Goal: Transaction & Acquisition: Book appointment/travel/reservation

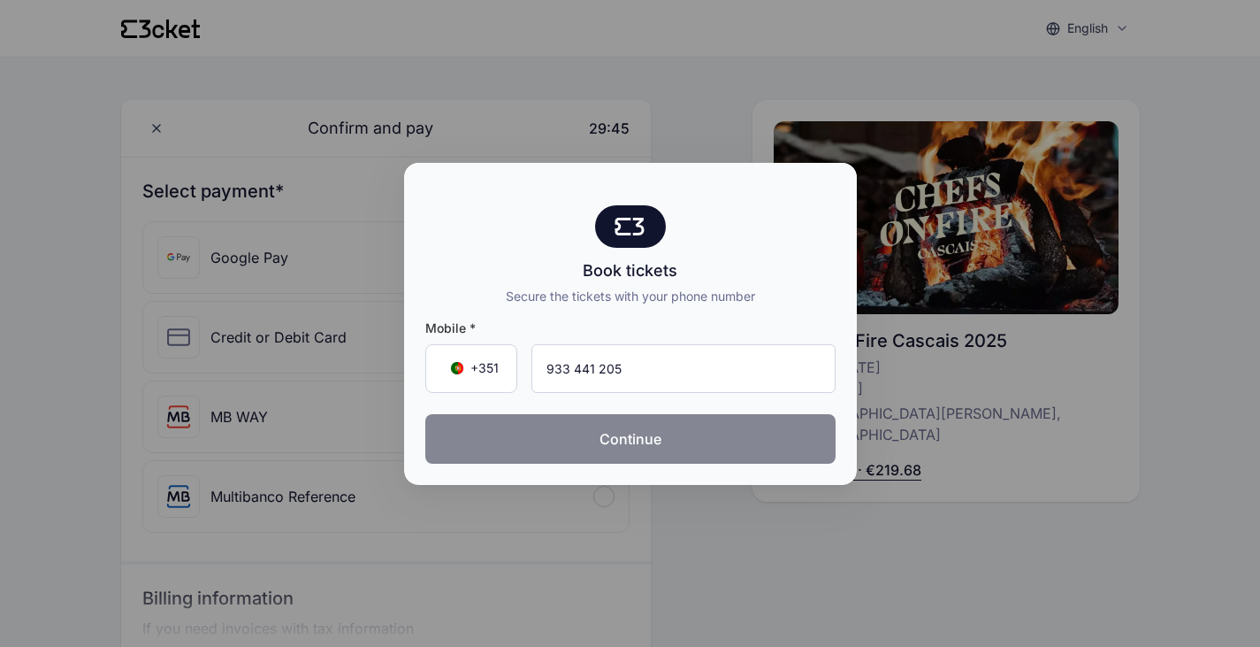
type input "933 441 205"
click at [636, 436] on button "Continue" at bounding box center [630, 439] width 410 height 50
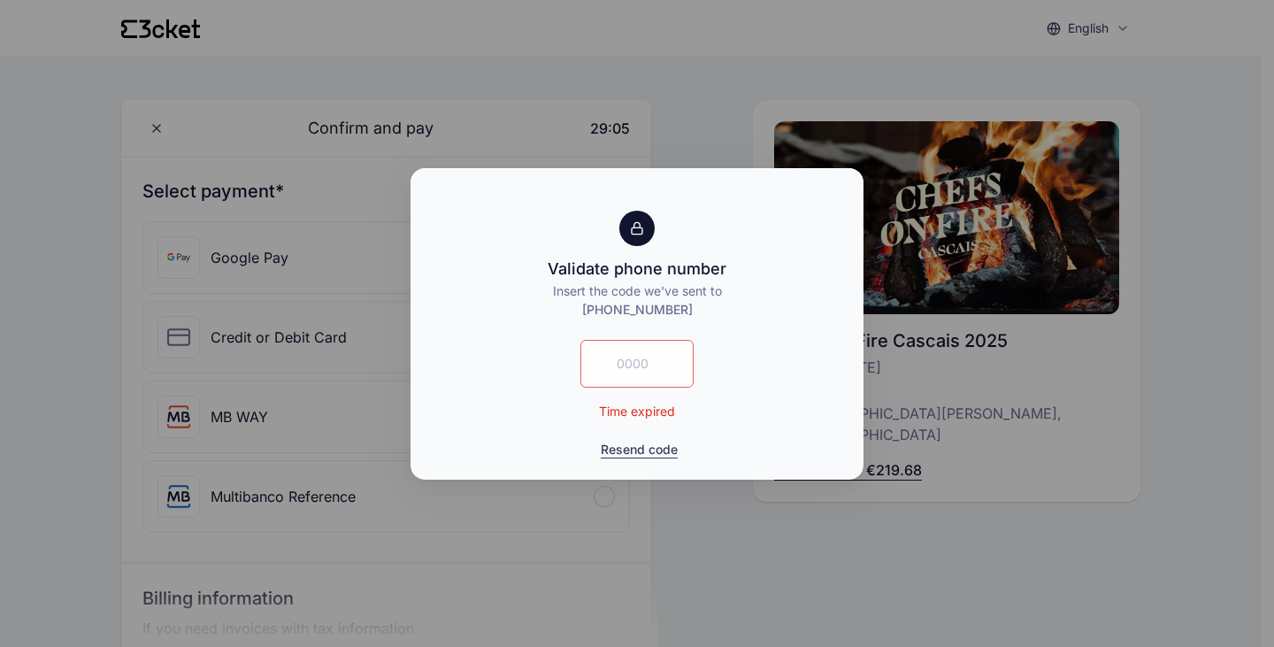
click at [631, 448] on button "Resend code" at bounding box center [639, 449] width 77 height 18
click at [631, 447] on button "Resend code" at bounding box center [639, 449] width 77 height 18
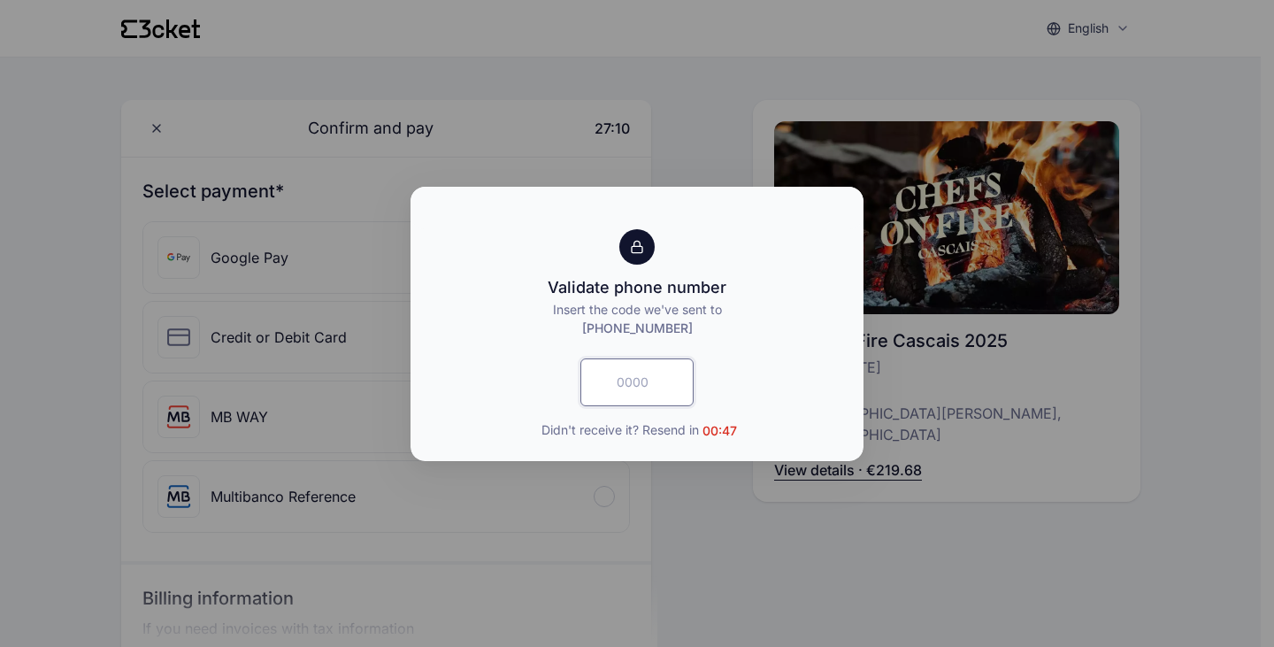
click at [645, 379] on input "text" at bounding box center [636, 382] width 113 height 48
click at [646, 245] on div at bounding box center [636, 246] width 35 height 35
click at [608, 430] on span "Didn't receive it? Resend in 00:44" at bounding box center [638, 429] width 196 height 19
click at [638, 429] on span "Didn't receive it? Resend in 00:43" at bounding box center [638, 429] width 196 height 19
click at [690, 427] on span "Didn't receive it? Resend in 00:43" at bounding box center [638, 429] width 196 height 19
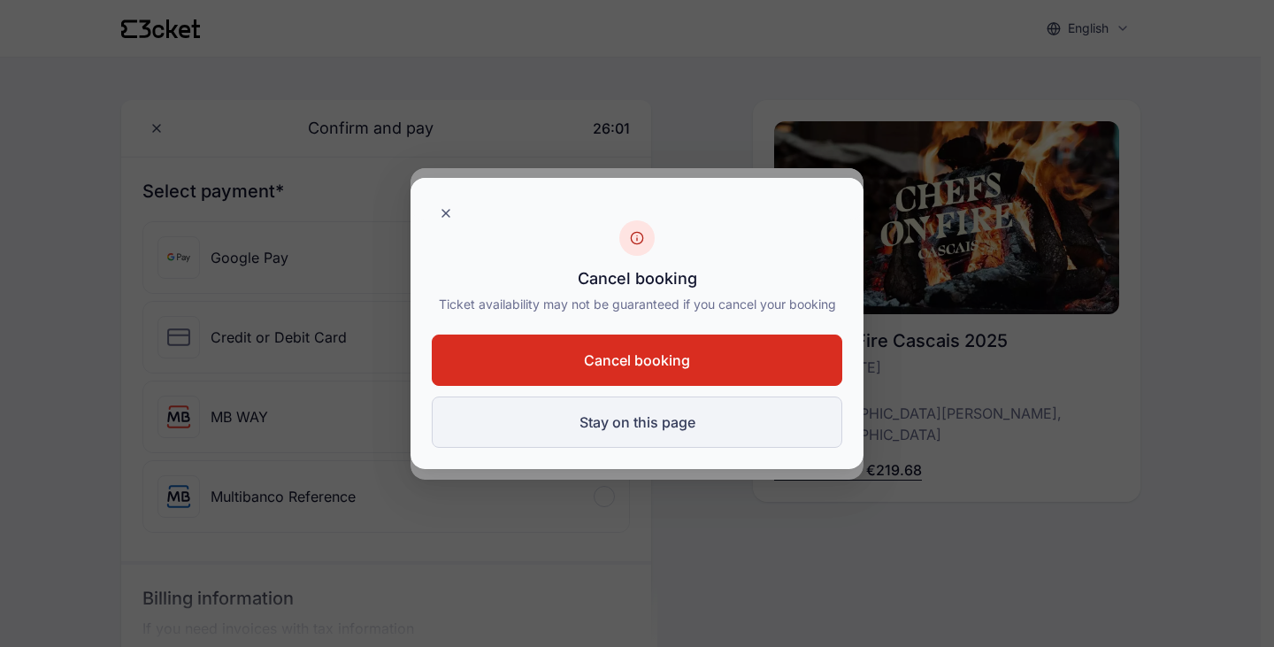
click at [647, 417] on button "Stay on this page" at bounding box center [637, 421] width 410 height 51
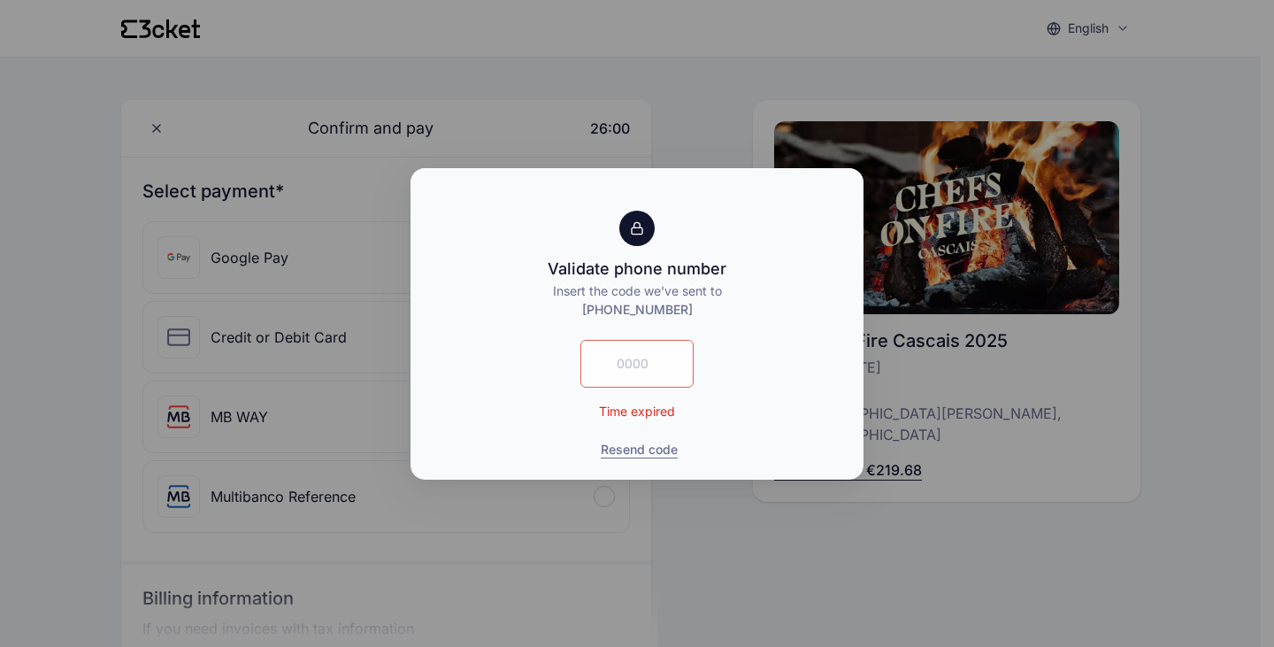
click at [607, 307] on span "[PHONE_NUMBER]" at bounding box center [637, 309] width 111 height 15
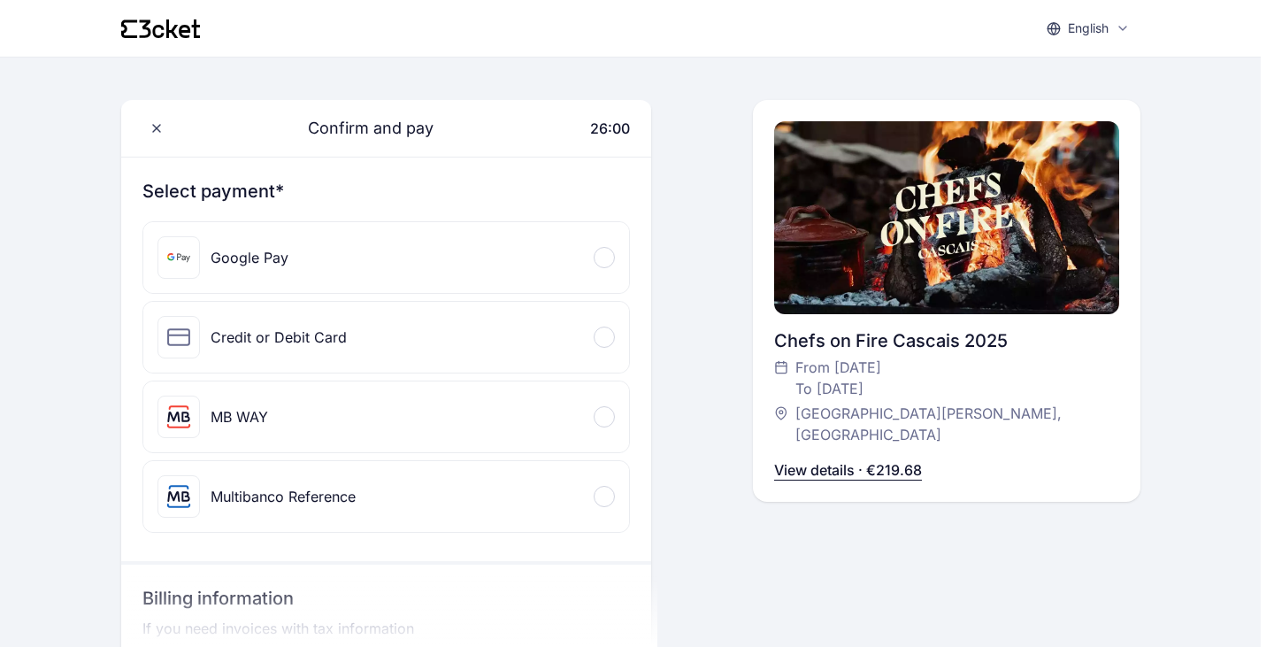
click at [607, 307] on body "English English Português Català Español Français Confirm and pay 26:00 Select …" at bounding box center [630, 540] width 1260 height 1081
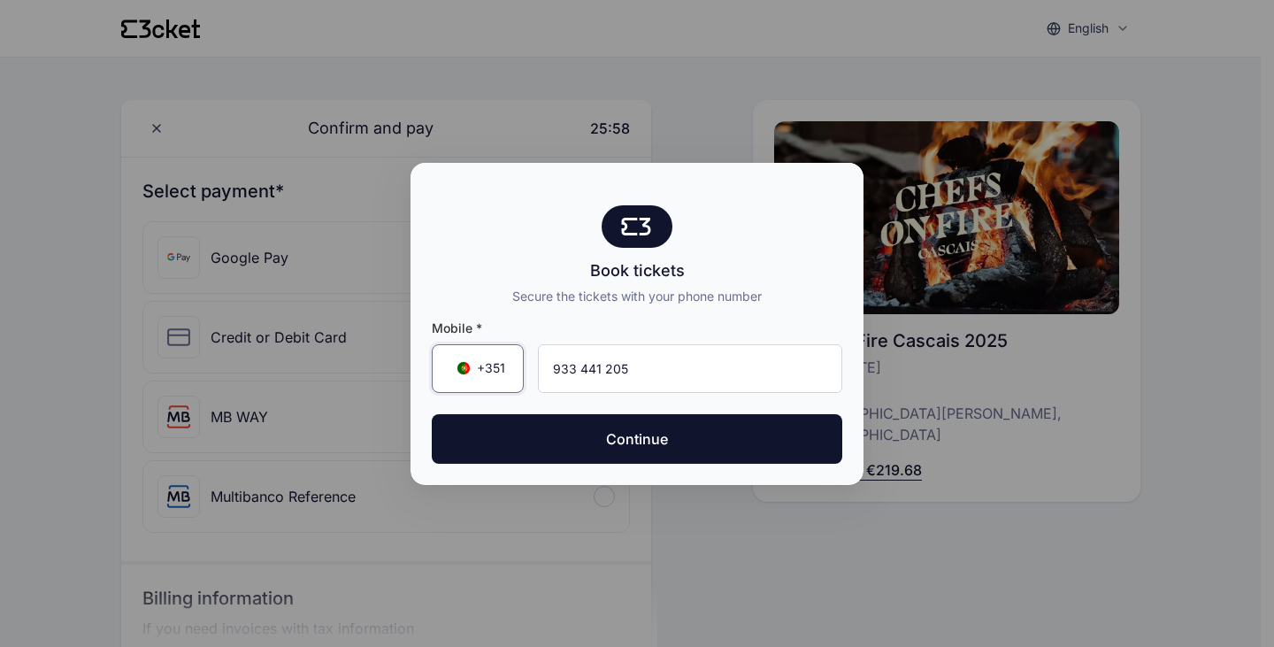
click at [494, 358] on div "+351 ▼" at bounding box center [478, 368] width 92 height 49
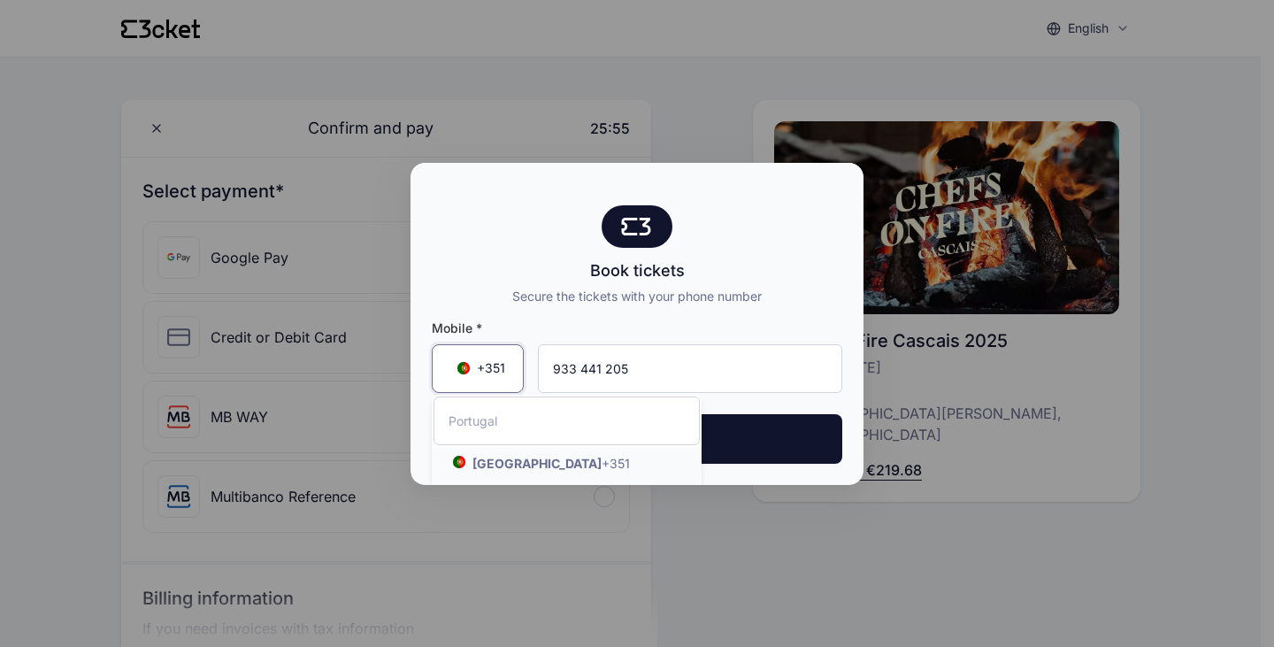
click at [490, 366] on span "+351" at bounding box center [491, 368] width 28 height 18
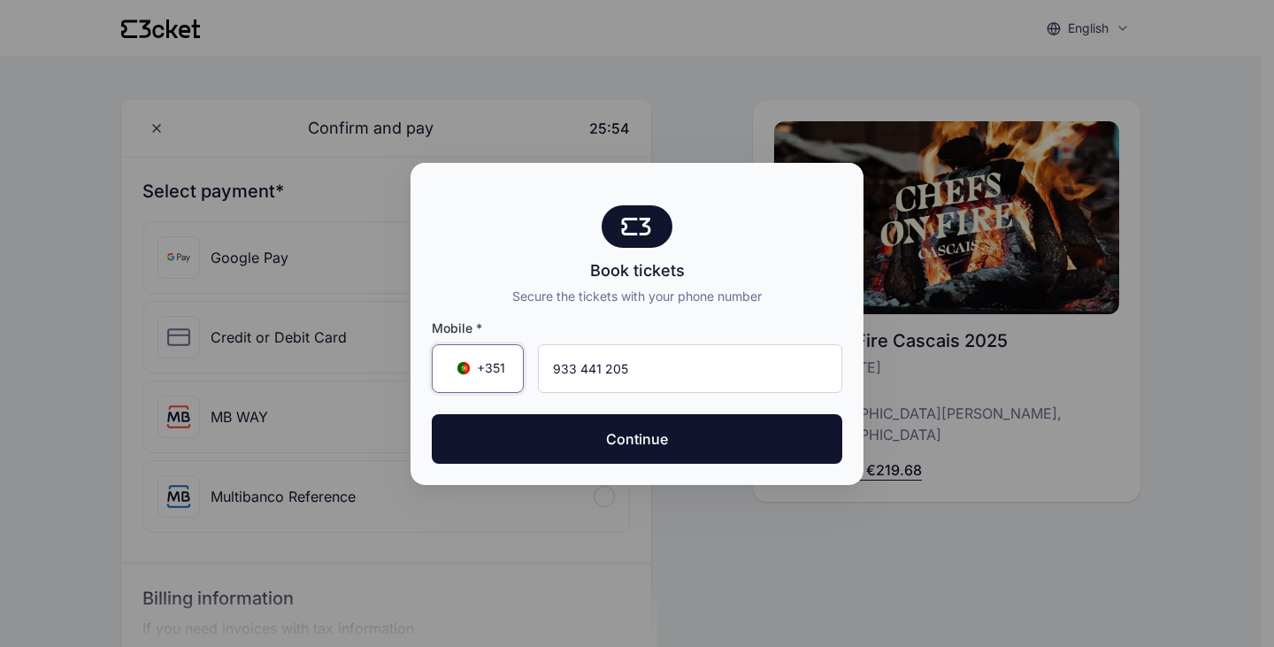
click at [498, 367] on span "+351" at bounding box center [491, 368] width 28 height 18
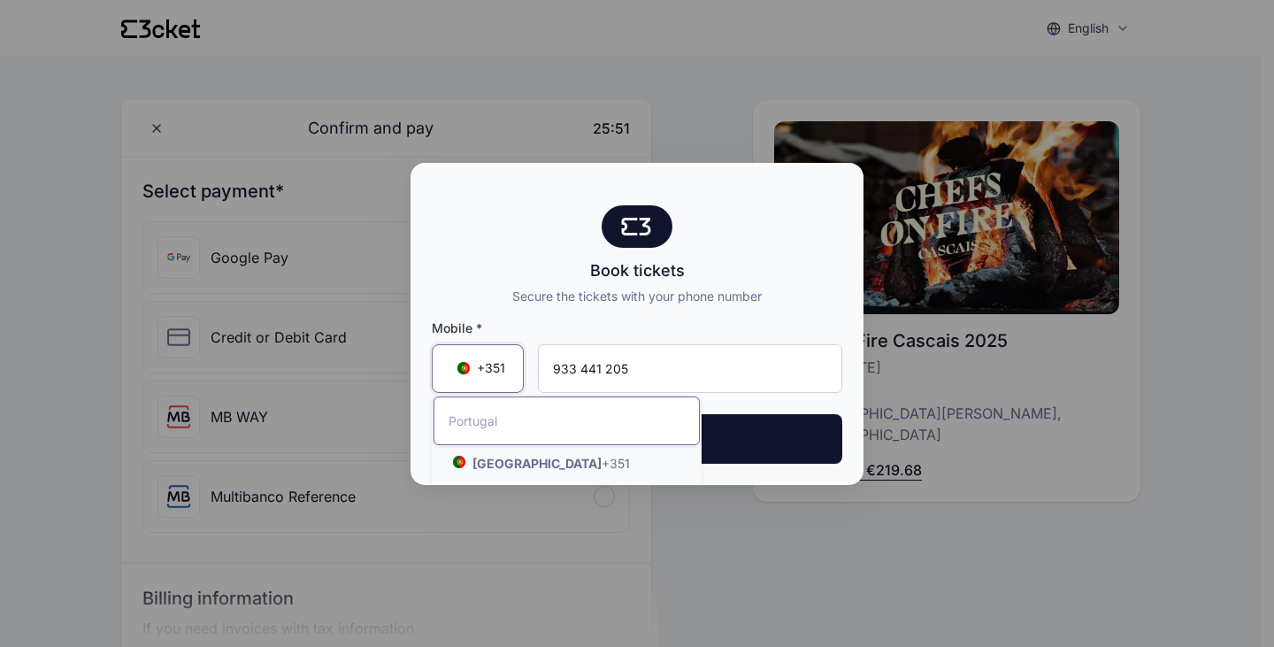
click at [510, 418] on input "Search by country name or country code" at bounding box center [566, 420] width 266 height 49
type input "US"
click at [480, 368] on span "+351" at bounding box center [491, 368] width 28 height 18
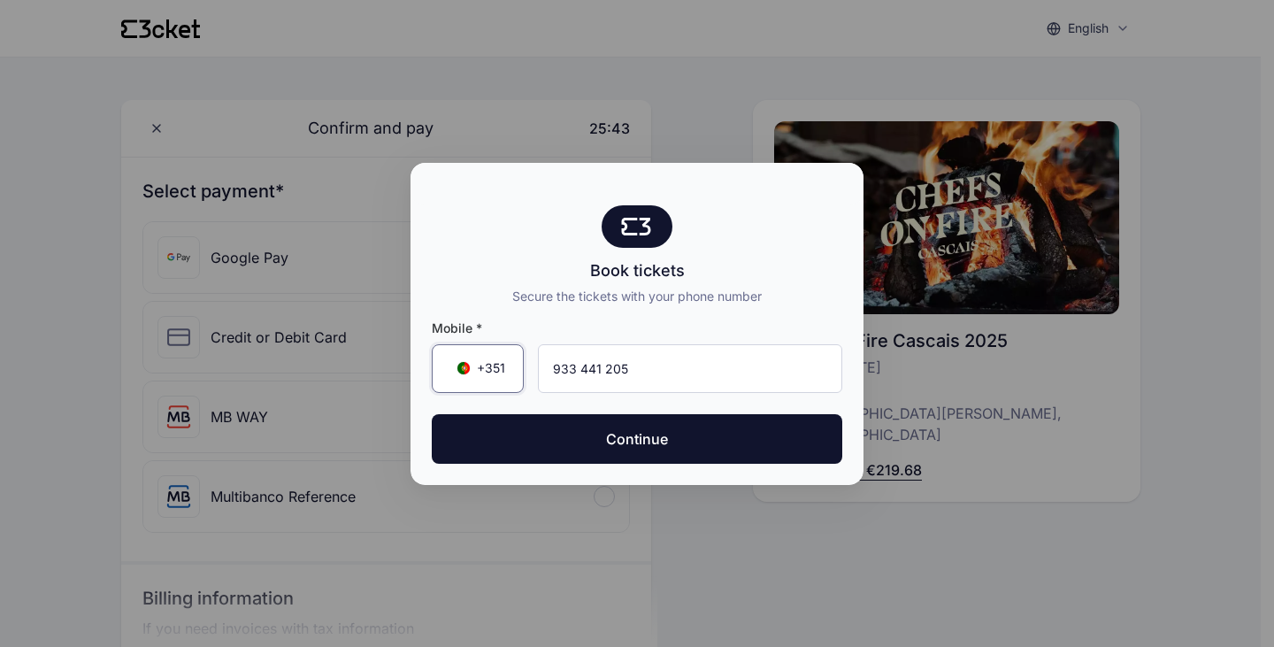
click at [487, 371] on span "+351" at bounding box center [491, 368] width 28 height 18
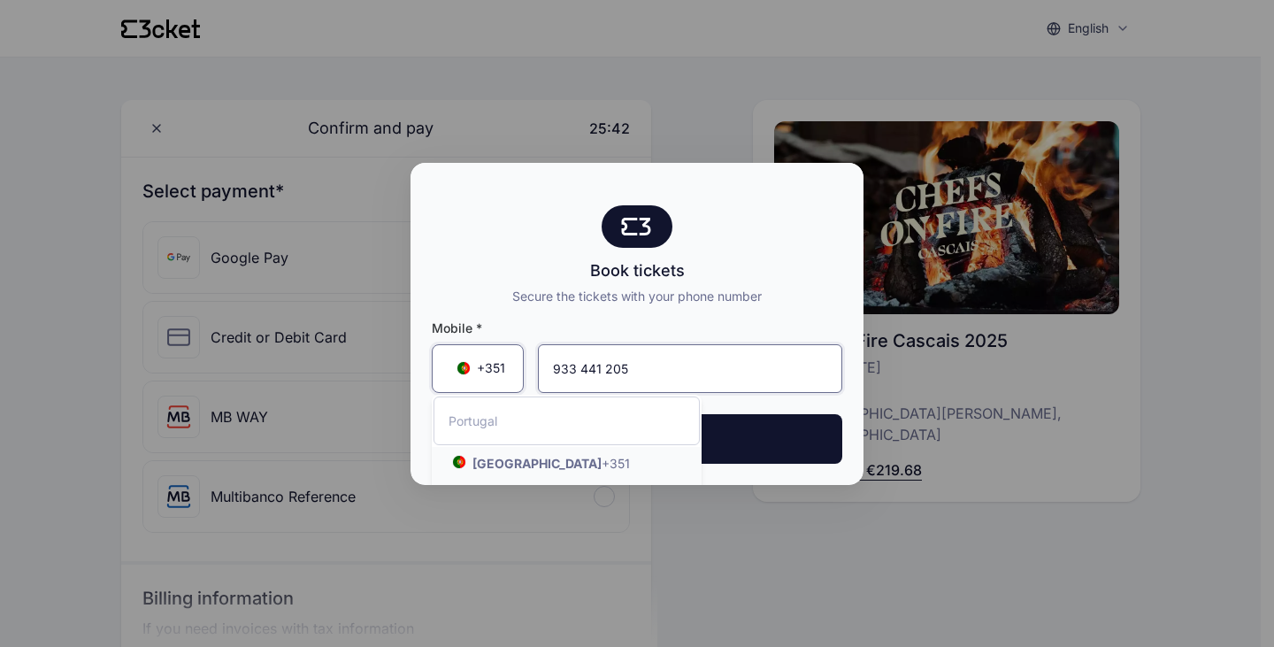
click at [572, 373] on input "933 441 205" at bounding box center [690, 368] width 304 height 49
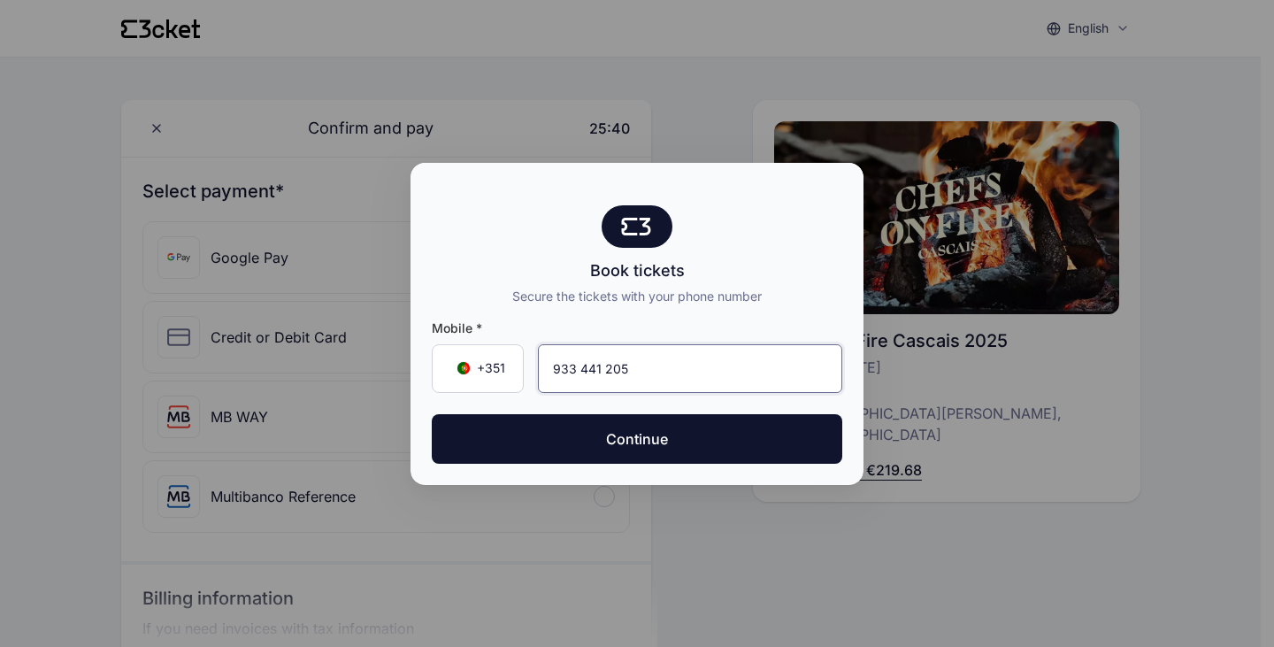
drag, startPoint x: 626, startPoint y: 367, endPoint x: 551, endPoint y: 370, distance: 75.2
click at [551, 370] on input "933 441 205" at bounding box center [690, 368] width 304 height 49
click at [495, 365] on span "+351" at bounding box center [491, 368] width 28 height 18
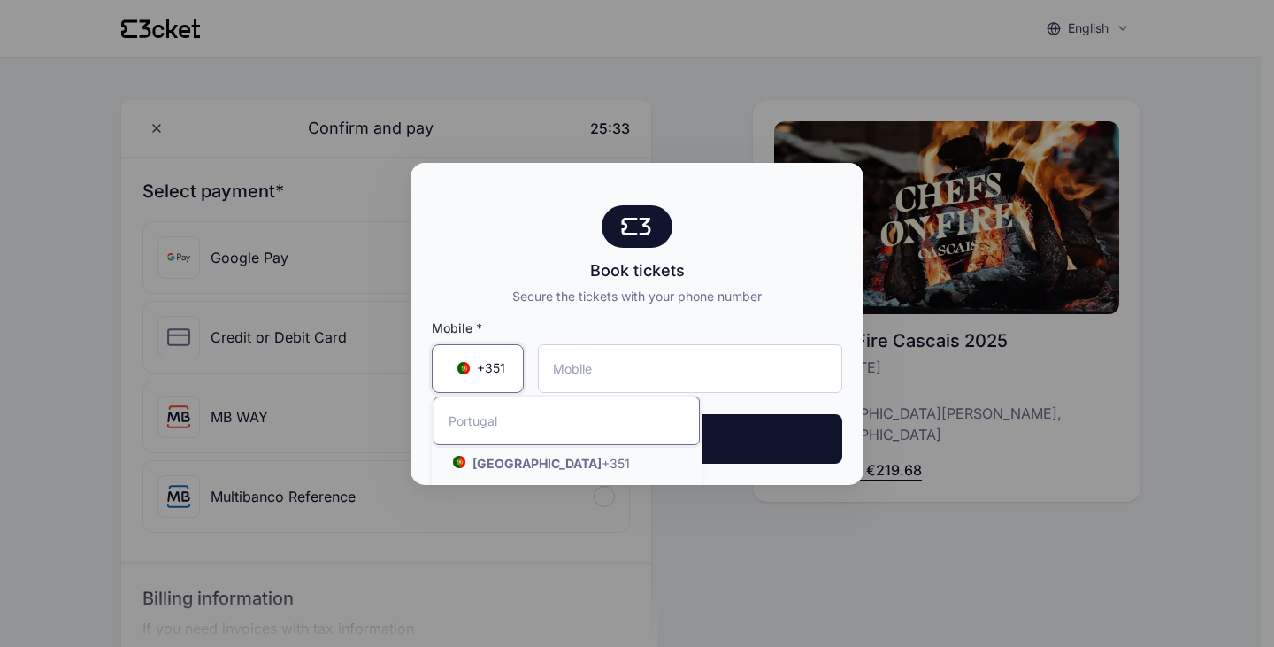
click at [469, 422] on input "Search by country name or country code" at bounding box center [566, 420] width 266 height 49
type input "+1"
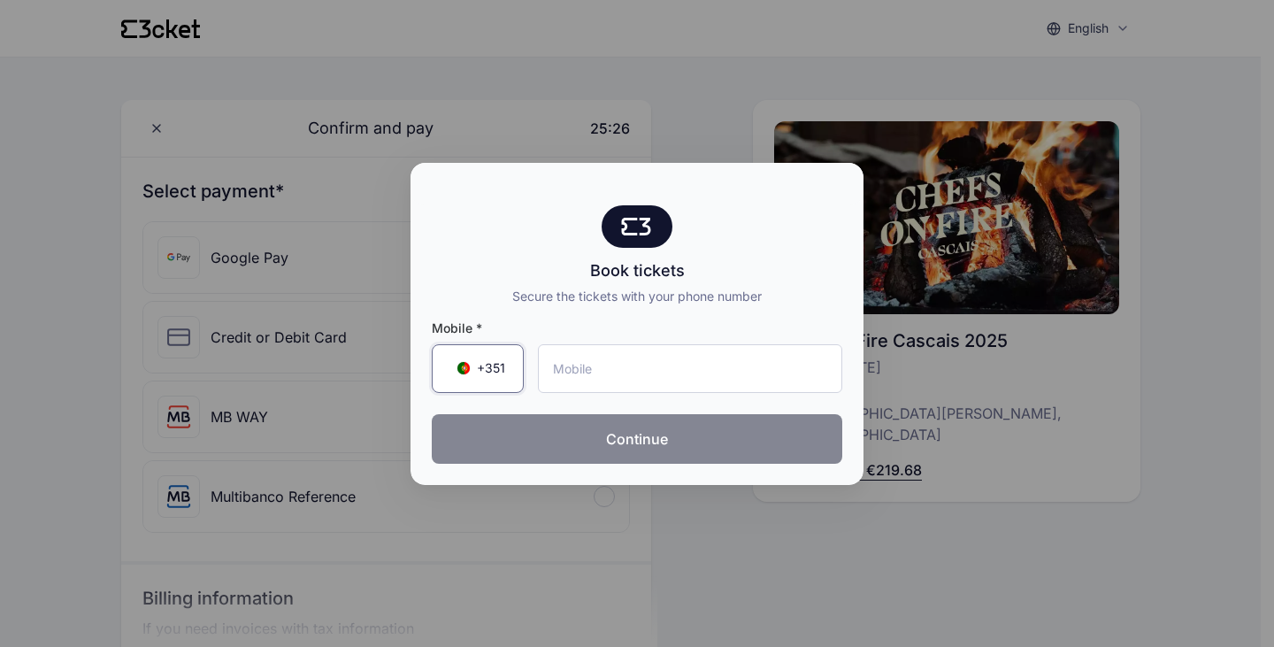
click at [643, 431] on button "Continue" at bounding box center [637, 439] width 410 height 50
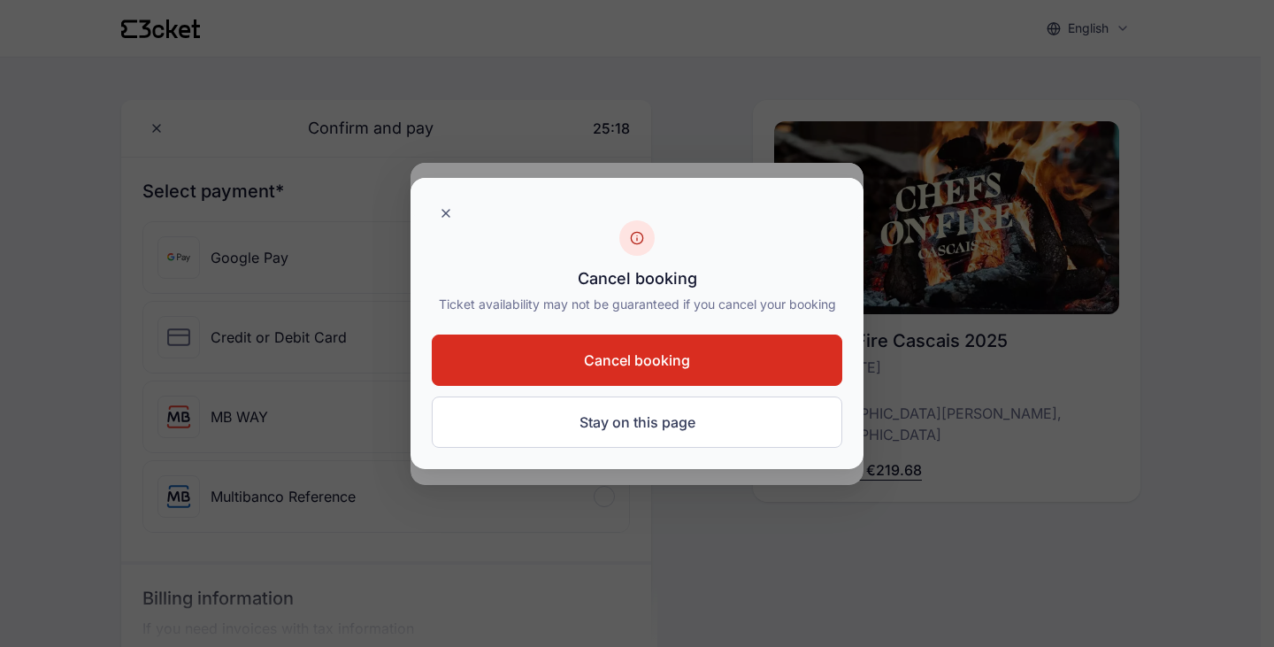
click at [646, 354] on span "Cancel booking" at bounding box center [637, 359] width 106 height 21
